Goal: Transaction & Acquisition: Download file/media

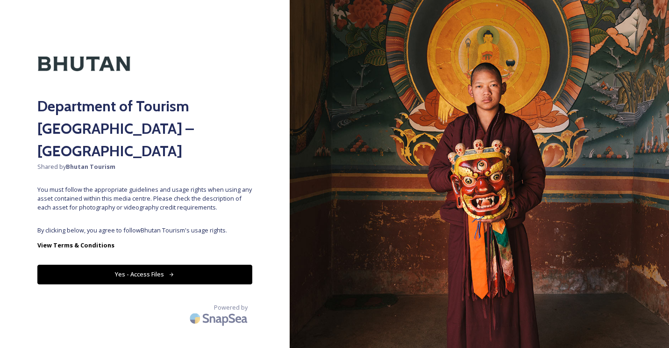
click at [170, 272] on icon at bounding box center [172, 275] width 6 height 6
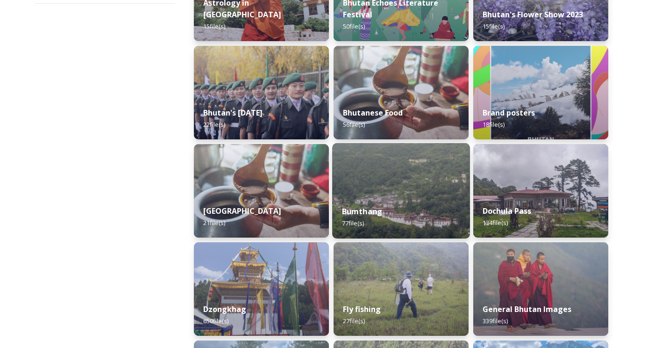
scroll to position [201, 0]
click at [399, 206] on div "Bumthang 77 file(s)" at bounding box center [401, 217] width 138 height 43
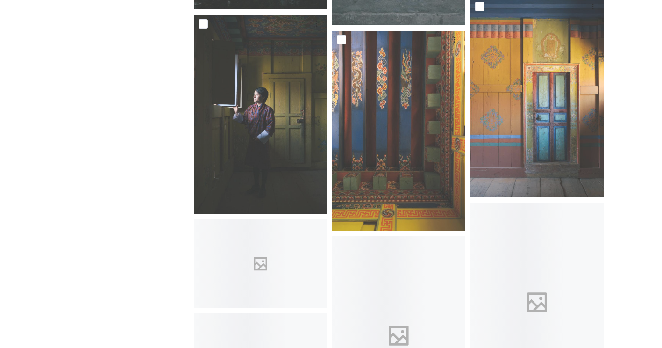
scroll to position [2955, 0]
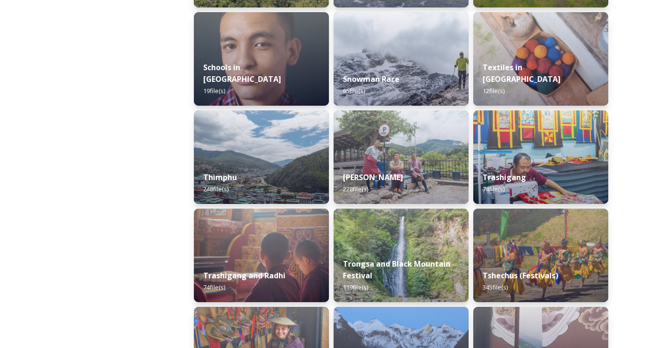
scroll to position [1021, 0]
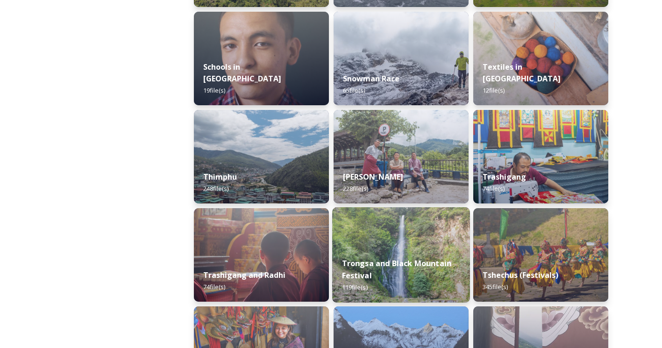
click at [389, 256] on div "Trongsa and Black Mountain Festival 119 file(s)" at bounding box center [401, 275] width 138 height 54
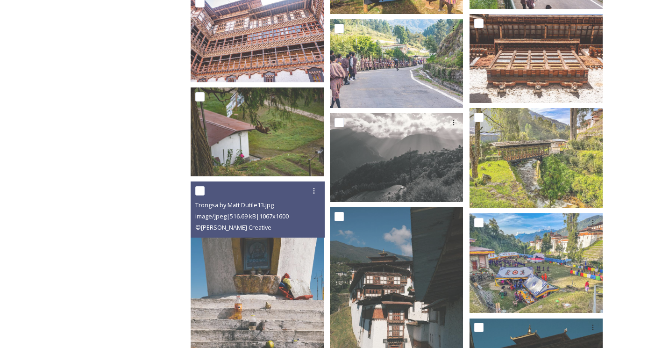
scroll to position [2911, 0]
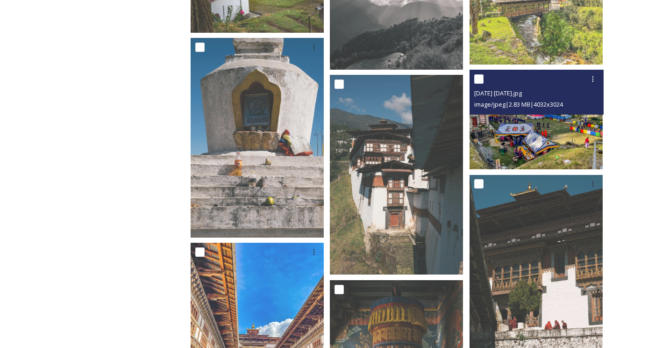
click at [510, 128] on img at bounding box center [536, 120] width 133 height 100
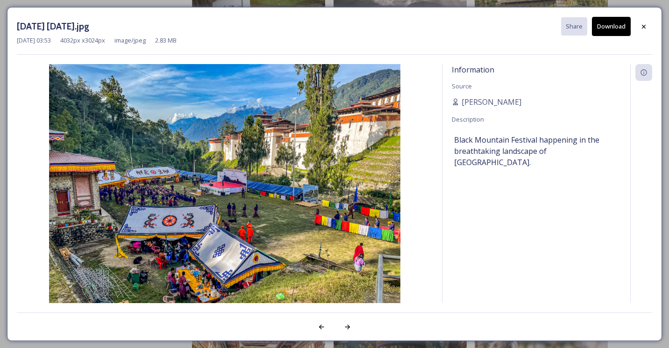
click at [618, 26] on button "Download" at bounding box center [611, 26] width 39 height 19
click at [646, 26] on icon at bounding box center [643, 26] width 7 height 7
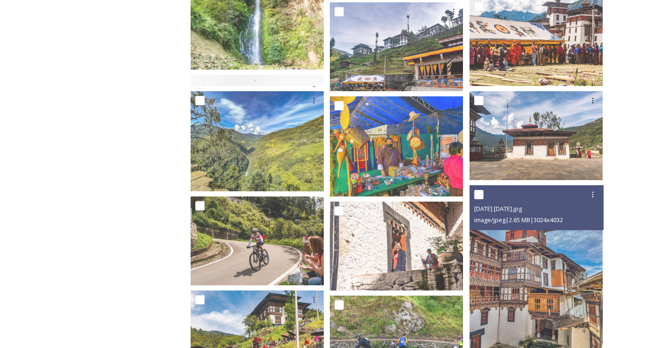
scroll to position [684, 0]
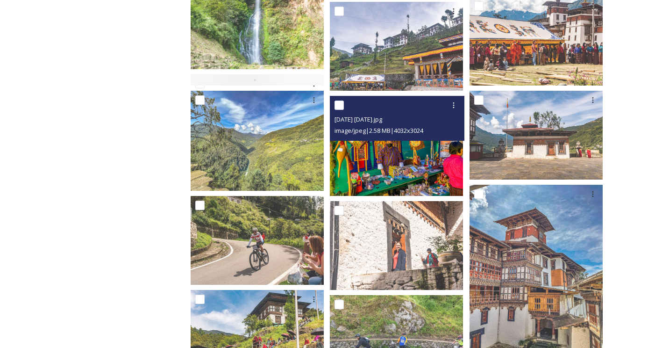
click at [402, 152] on img at bounding box center [396, 146] width 133 height 100
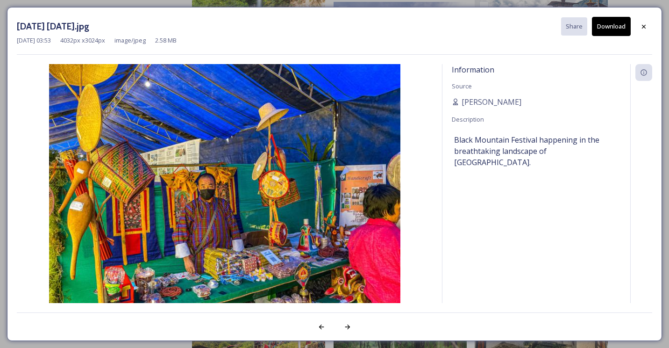
click at [610, 24] on button "Download" at bounding box center [611, 26] width 39 height 19
click at [649, 23] on div at bounding box center [644, 26] width 17 height 17
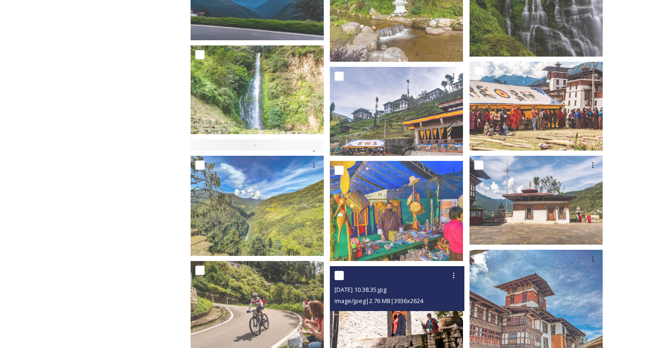
scroll to position [619, 0]
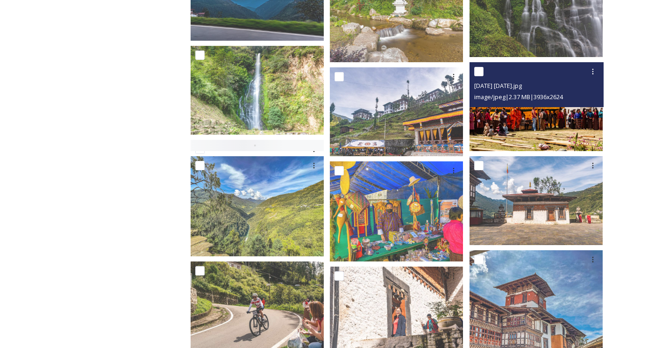
click at [533, 133] on img at bounding box center [536, 106] width 133 height 89
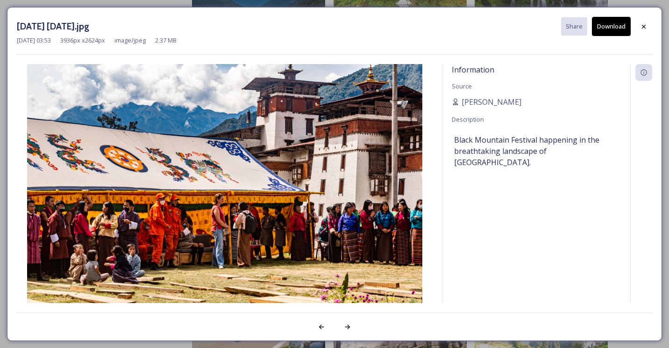
click at [614, 27] on button "Download" at bounding box center [611, 26] width 39 height 19
click at [641, 27] on icon at bounding box center [643, 26] width 7 height 7
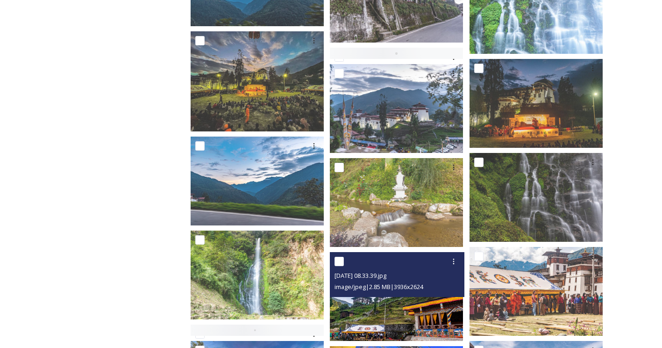
scroll to position [434, 0]
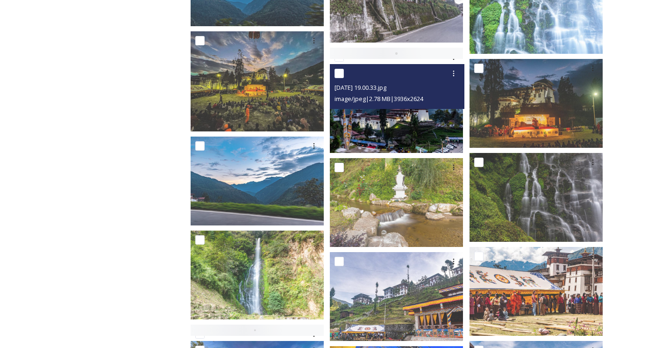
click at [390, 126] on img at bounding box center [396, 108] width 133 height 89
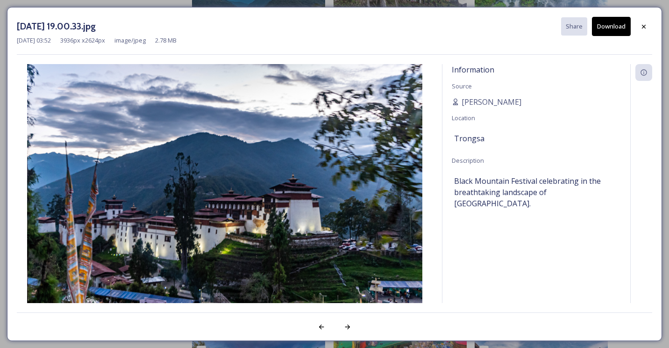
click at [604, 27] on button "Download" at bounding box center [611, 26] width 39 height 19
click at [647, 26] on icon at bounding box center [643, 26] width 7 height 7
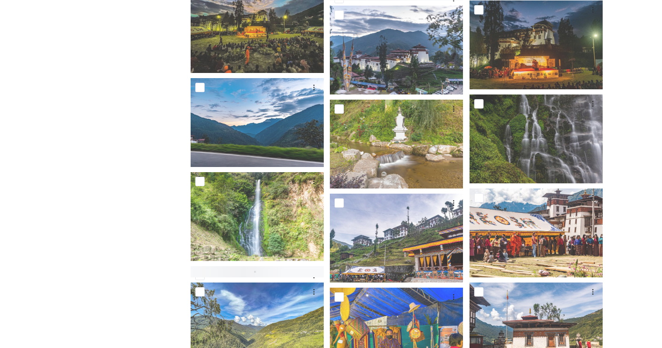
scroll to position [493, 0]
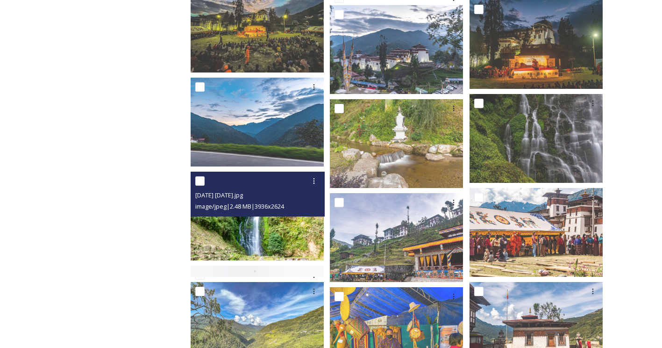
click at [264, 226] on img at bounding box center [257, 216] width 133 height 89
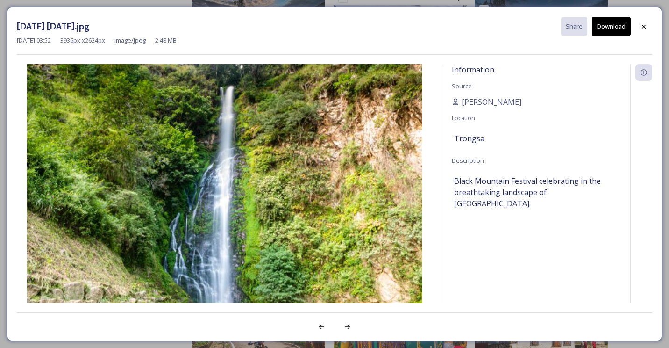
click at [617, 25] on button "Download" at bounding box center [611, 26] width 39 height 19
click at [650, 24] on div at bounding box center [644, 26] width 17 height 17
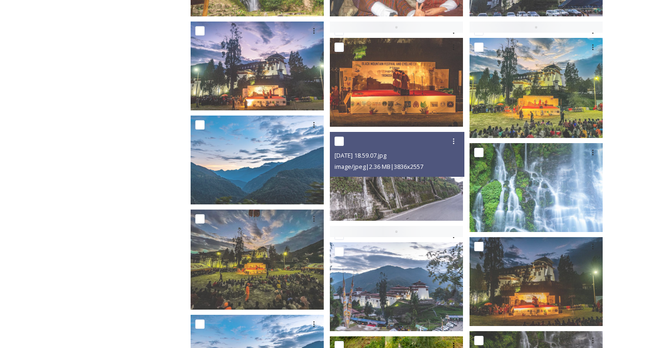
scroll to position [257, 0]
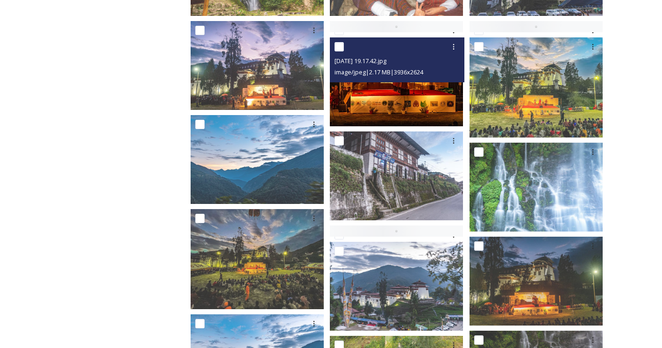
click at [409, 95] on img at bounding box center [396, 81] width 133 height 89
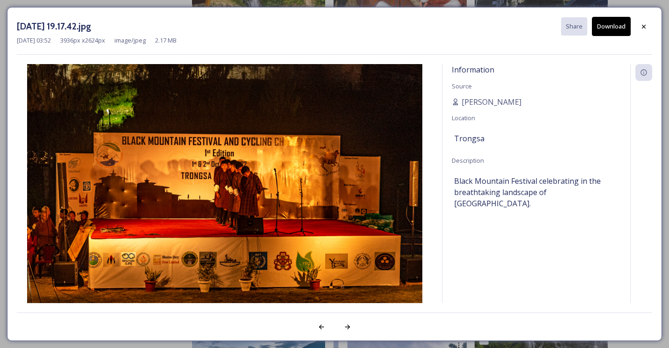
click at [610, 25] on button "Download" at bounding box center [611, 26] width 39 height 19
click at [633, 24] on div "[DATE] 19.17.42.jpg Share Download" at bounding box center [335, 26] width 636 height 19
click at [644, 23] on icon at bounding box center [643, 26] width 7 height 7
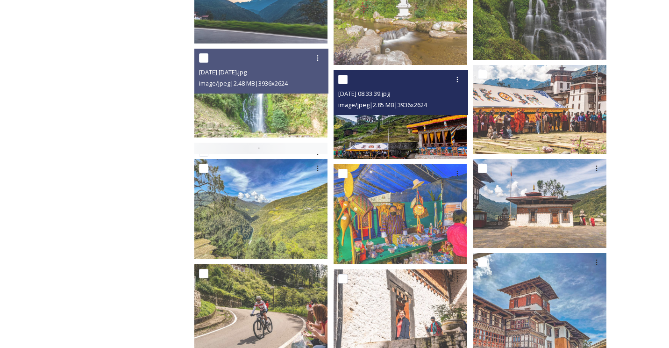
scroll to position [618, 0]
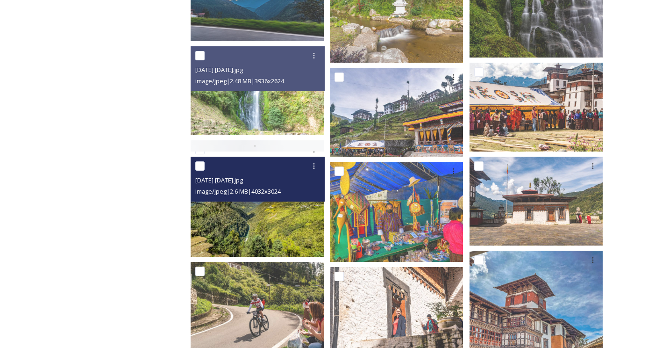
click at [287, 226] on img at bounding box center [257, 207] width 133 height 100
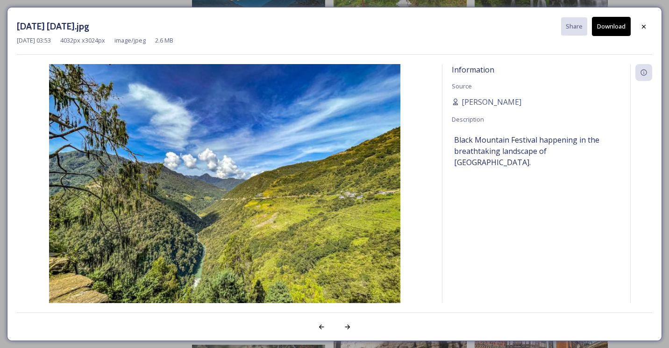
click at [612, 24] on button "Download" at bounding box center [611, 26] width 39 height 19
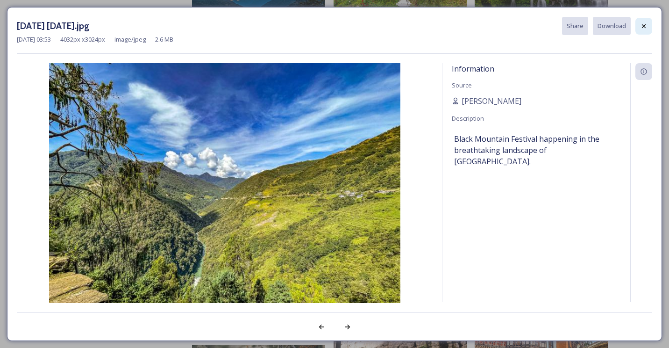
click at [642, 22] on icon at bounding box center [643, 25] width 7 height 7
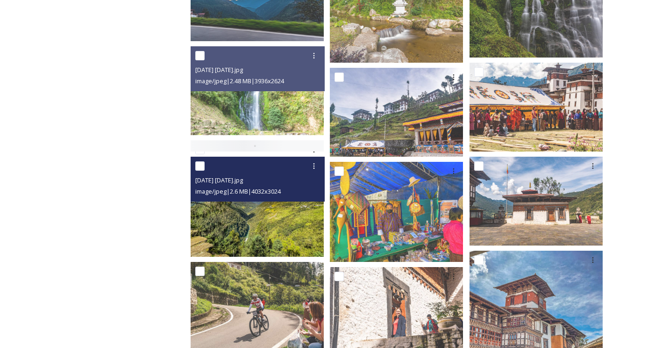
click at [248, 224] on img at bounding box center [257, 207] width 133 height 100
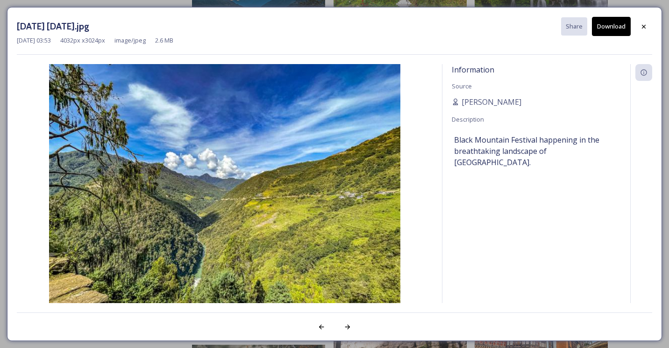
click at [606, 31] on button "Download" at bounding box center [611, 26] width 39 height 19
